Goal: Task Accomplishment & Management: Manage account settings

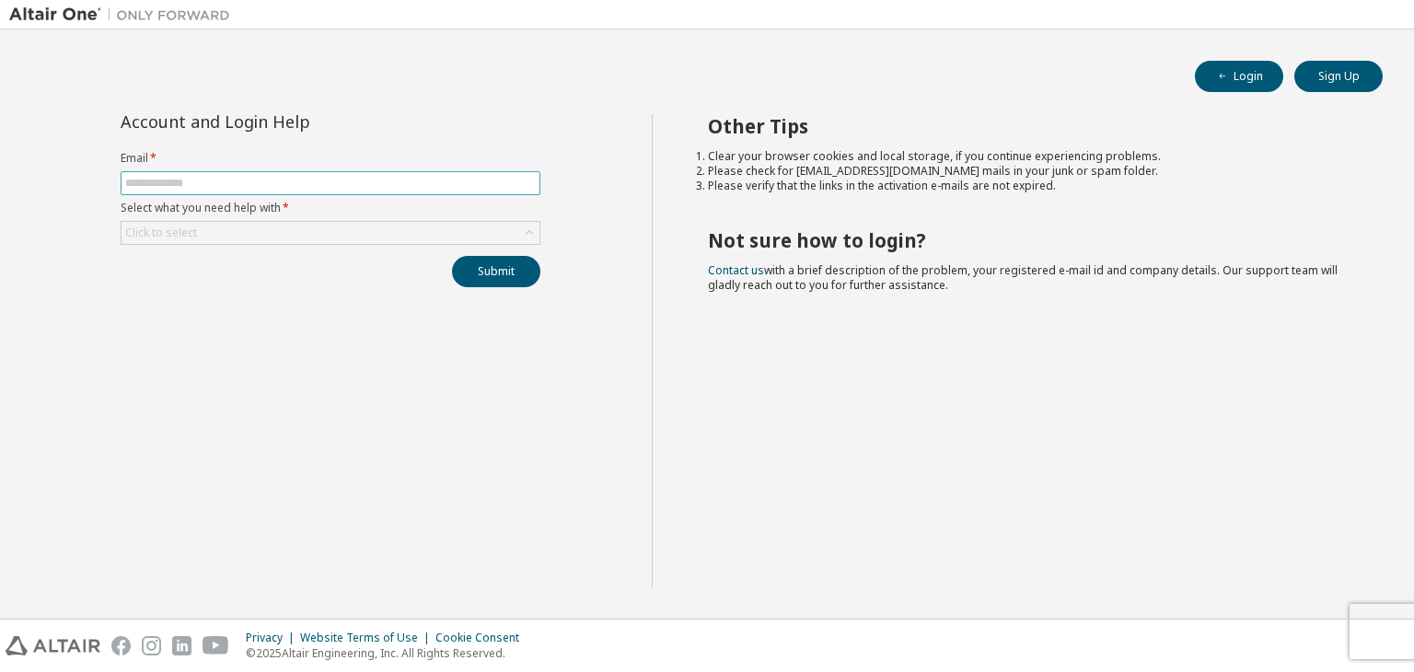
click at [323, 173] on span at bounding box center [331, 183] width 420 height 24
click at [321, 176] on input "text" at bounding box center [330, 183] width 411 height 15
type input "**********"
click at [375, 233] on div "Click to select" at bounding box center [331, 233] width 418 height 22
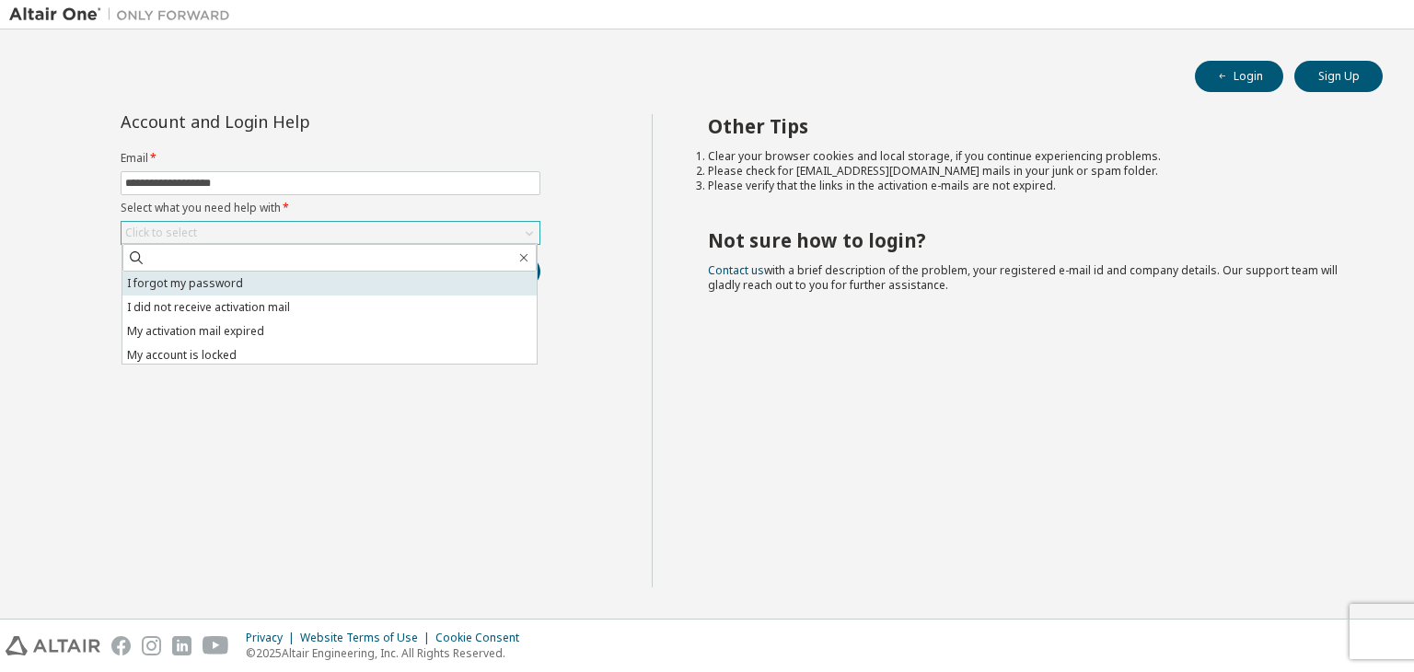
click at [339, 278] on li "I forgot my password" at bounding box center [329, 284] width 414 height 24
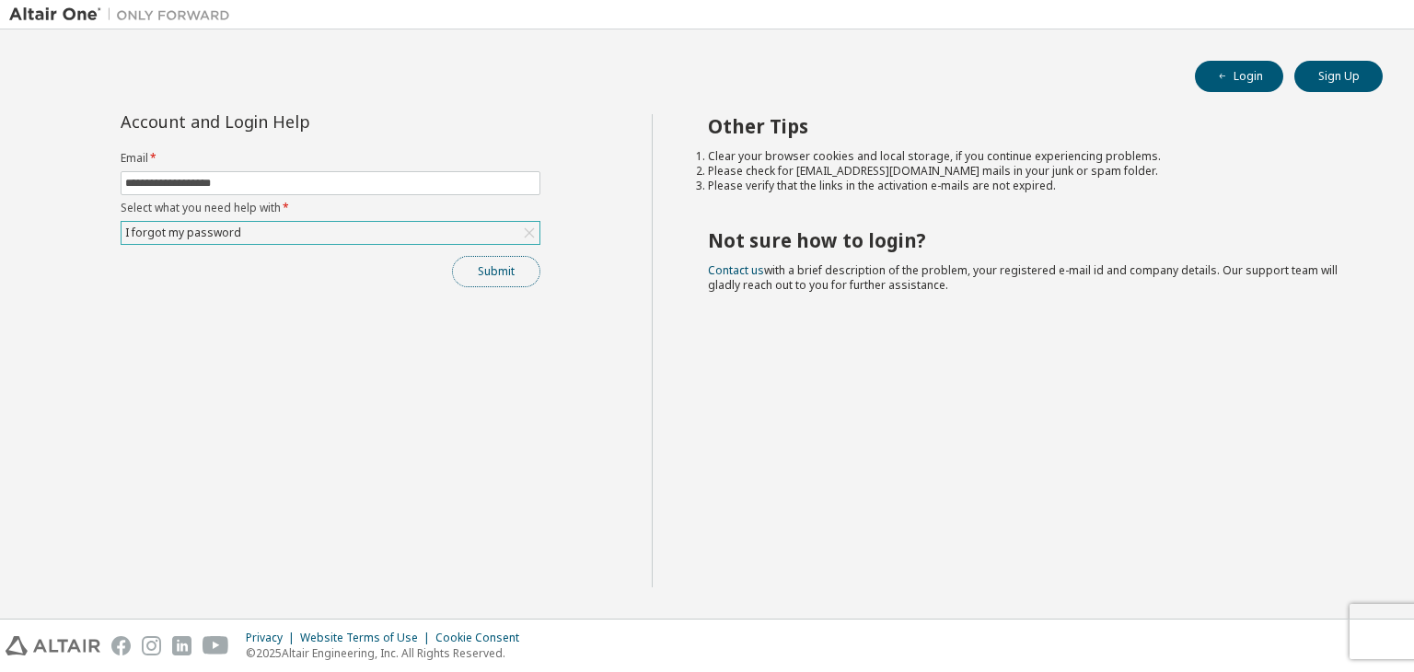
click at [501, 282] on button "Submit" at bounding box center [496, 271] width 88 height 31
